Goal: Use online tool/utility: Utilize a website feature to perform a specific function

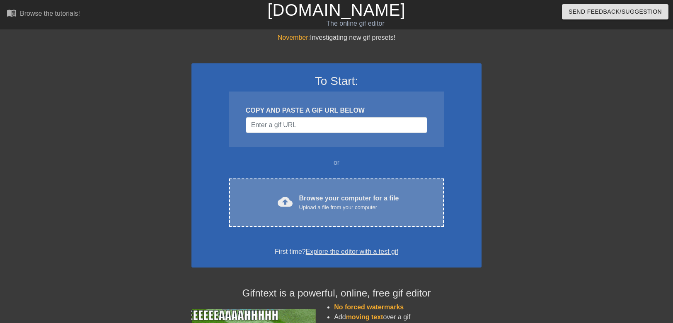
click at [341, 205] on div "Upload a file from your computer" at bounding box center [349, 207] width 100 height 8
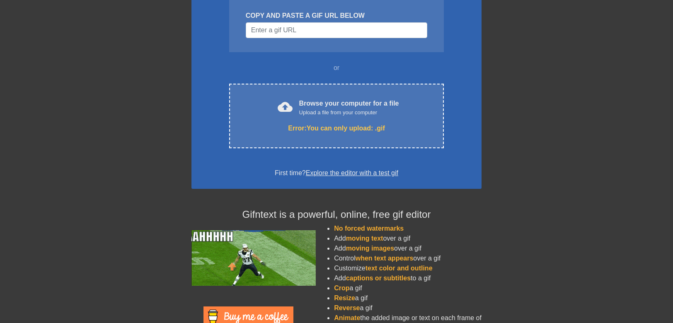
scroll to position [124, 0]
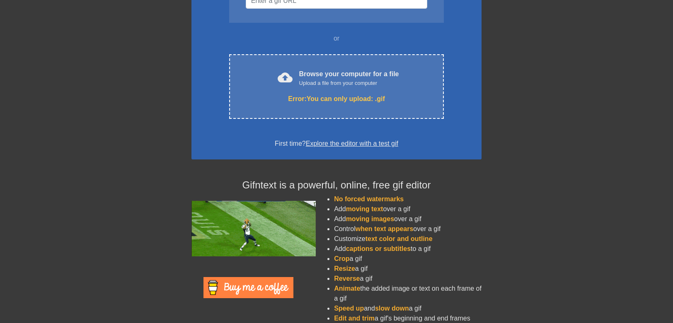
click at [352, 145] on link "Explore the editor with a test gif" at bounding box center [352, 143] width 92 height 7
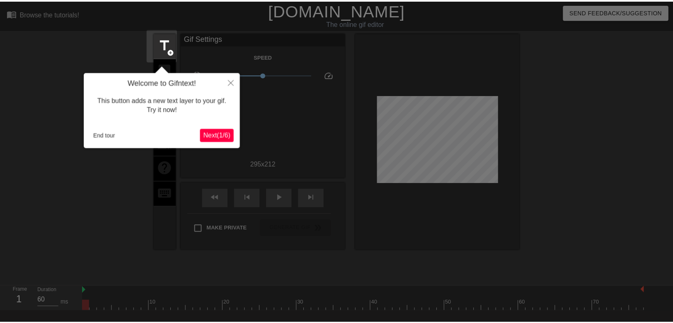
scroll to position [20, 0]
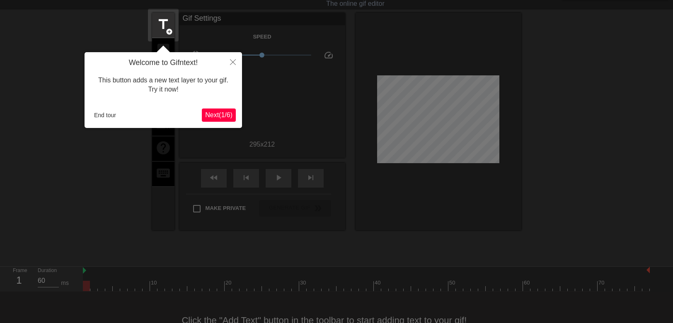
click at [213, 117] on span "Next ( 1 / 6 )" at bounding box center [218, 114] width 27 height 7
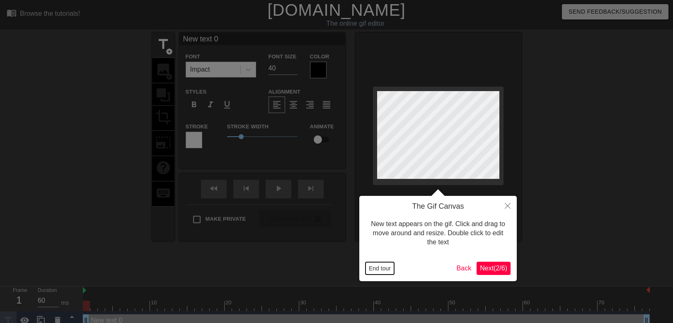
click at [387, 270] on button "End tour" at bounding box center [380, 268] width 29 height 12
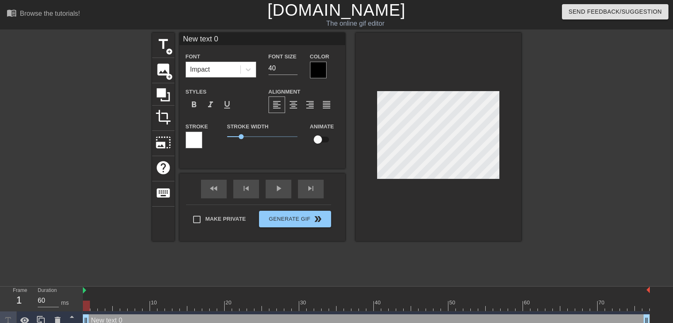
click at [443, 190] on div at bounding box center [439, 137] width 166 height 208
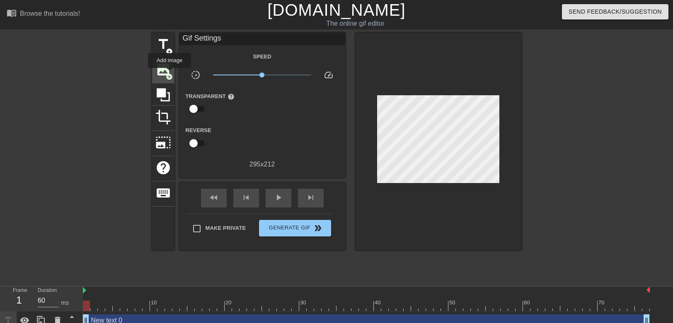
click at [169, 73] on span "add_circle" at bounding box center [169, 76] width 7 height 7
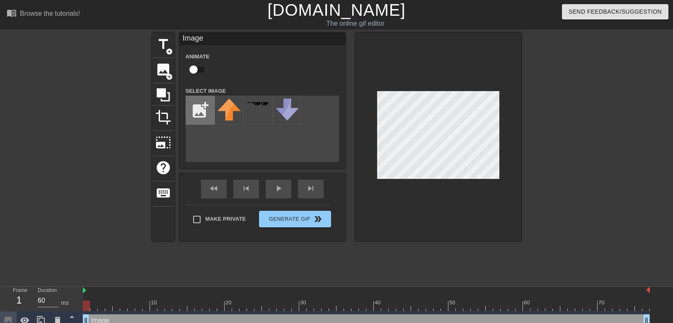
click at [204, 105] on input "file" at bounding box center [200, 110] width 28 height 28
click at [201, 70] on input "checkbox" at bounding box center [193, 70] width 47 height 16
checkbox input "true"
click at [207, 107] on input "file" at bounding box center [200, 110] width 28 height 28
type input "C:\fakepath\DAFD.png"
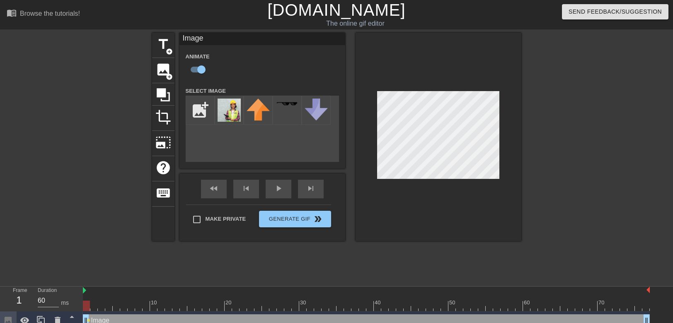
click at [449, 182] on div at bounding box center [439, 137] width 166 height 208
click at [231, 114] on img at bounding box center [229, 110] width 23 height 23
click at [373, 182] on div at bounding box center [439, 137] width 166 height 208
click at [235, 112] on img at bounding box center [229, 110] width 23 height 23
click at [170, 118] on span "crop" at bounding box center [163, 117] width 16 height 16
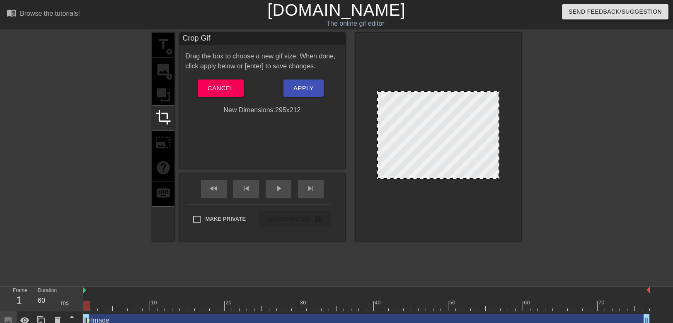
drag, startPoint x: 499, startPoint y: 178, endPoint x: 505, endPoint y: 207, distance: 29.8
click at [505, 207] on div at bounding box center [439, 137] width 166 height 208
click at [303, 90] on span "Apply" at bounding box center [303, 88] width 20 height 11
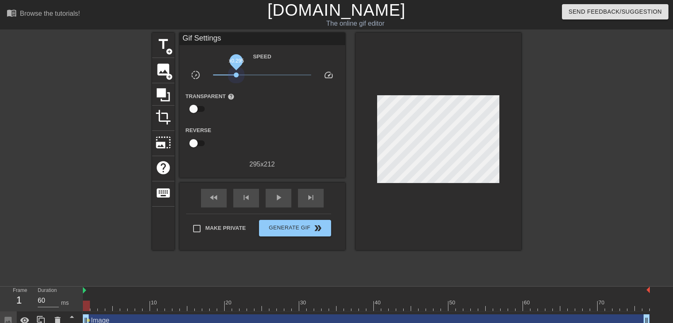
drag, startPoint x: 262, startPoint y: 74, endPoint x: 241, endPoint y: 70, distance: 21.5
click at [241, 70] on span "x0.295" at bounding box center [262, 75] width 98 height 10
click at [167, 97] on icon at bounding box center [163, 95] width 16 height 16
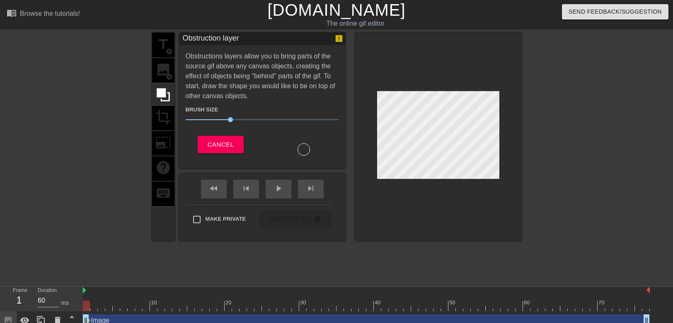
click at [165, 142] on div "title add_circle image add_circle crop photo_size_select_large help keyboard" at bounding box center [163, 137] width 22 height 208
click at [224, 142] on span "Cancel" at bounding box center [221, 144] width 26 height 11
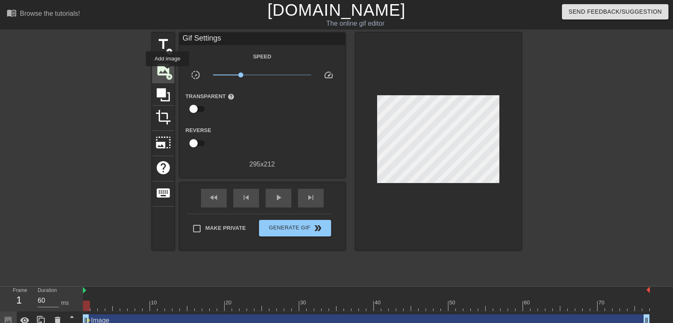
click at [167, 73] on span "add_circle" at bounding box center [169, 76] width 7 height 7
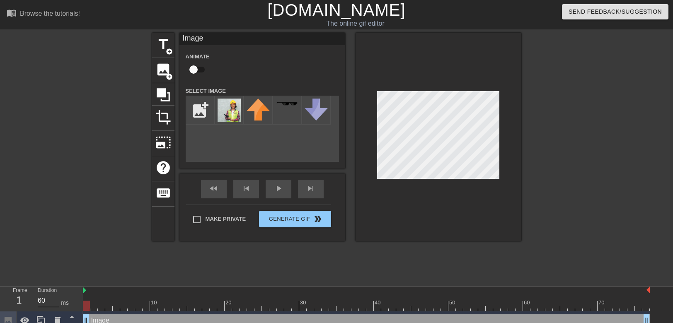
click at [441, 181] on div at bounding box center [439, 137] width 166 height 208
click at [166, 185] on span "keyboard" at bounding box center [163, 193] width 16 height 16
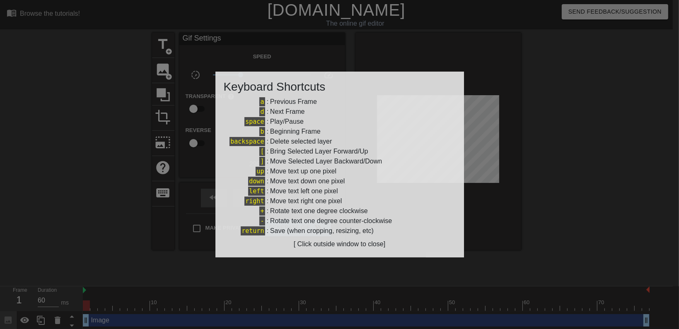
click at [221, 48] on div at bounding box center [339, 164] width 679 height 329
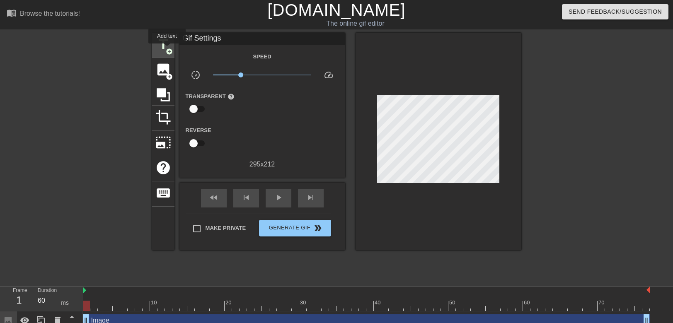
click at [167, 49] on span "add_circle" at bounding box center [169, 51] width 7 height 7
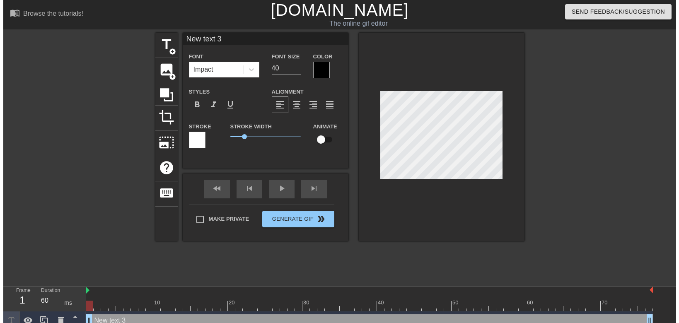
scroll to position [1, 1]
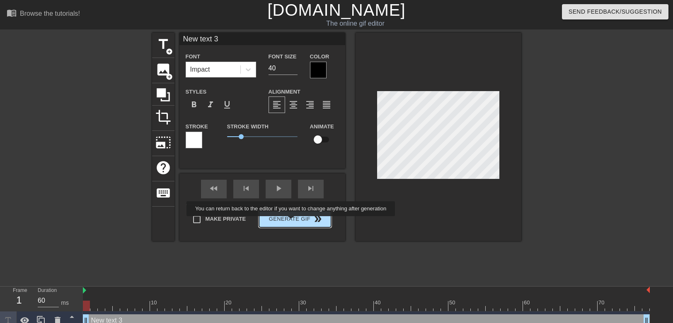
click at [294, 224] on button "Generate Gif double_arrow" at bounding box center [295, 219] width 72 height 17
